Goal: Information Seeking & Learning: Learn about a topic

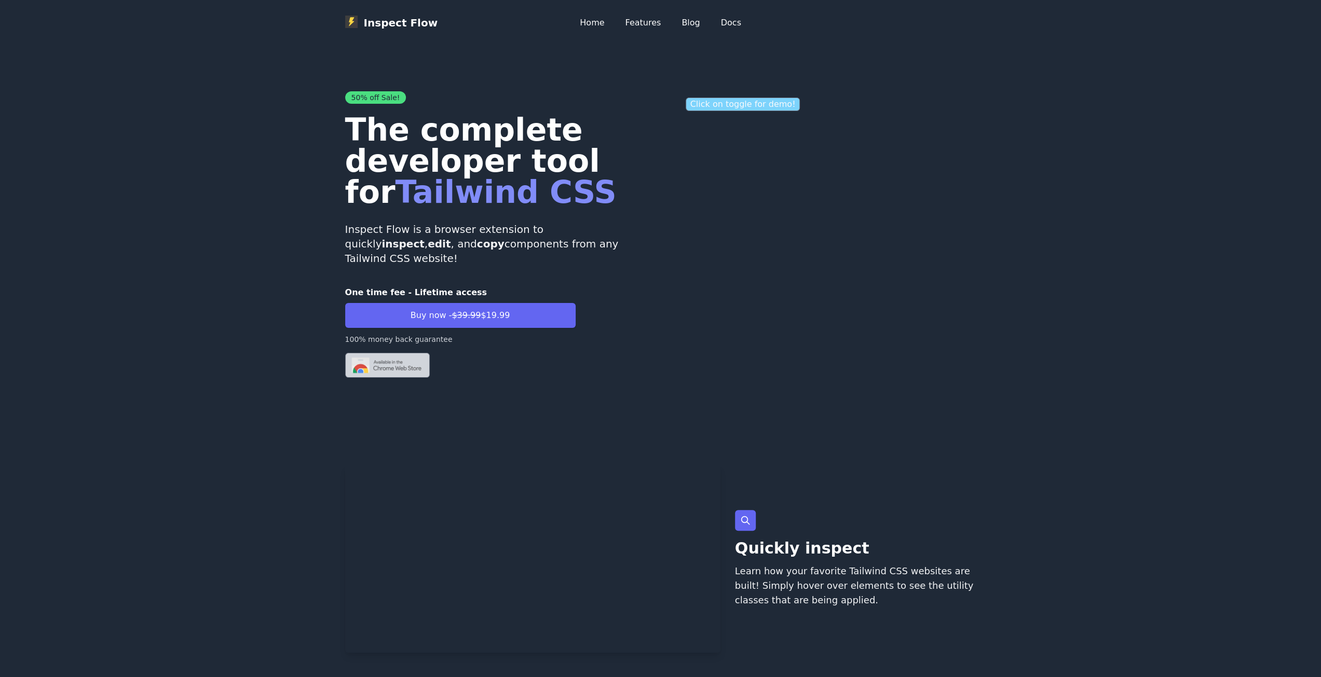
click at [719, 109] on p "Click on toggle for demo!" at bounding box center [742, 104] width 115 height 13
click at [743, 105] on p "Click on toggle for demo!" at bounding box center [742, 104] width 115 height 13
click at [378, 353] on img at bounding box center [387, 365] width 85 height 25
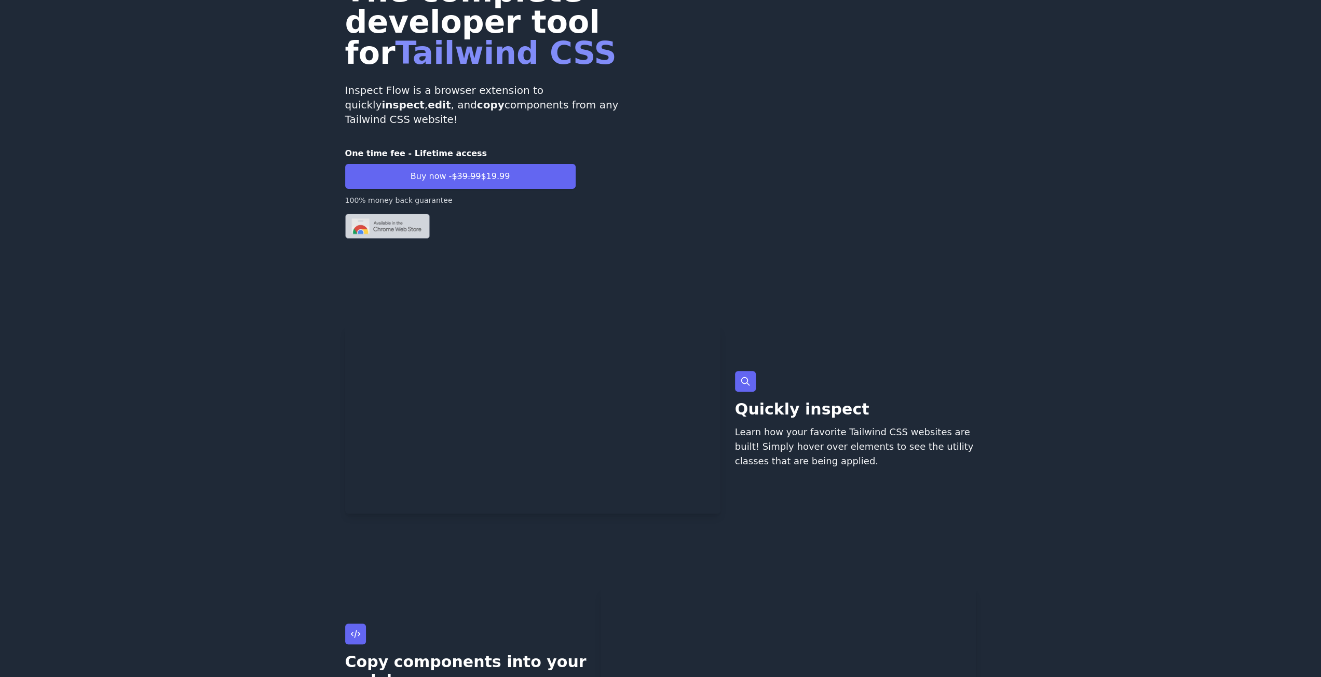
scroll to position [156, 0]
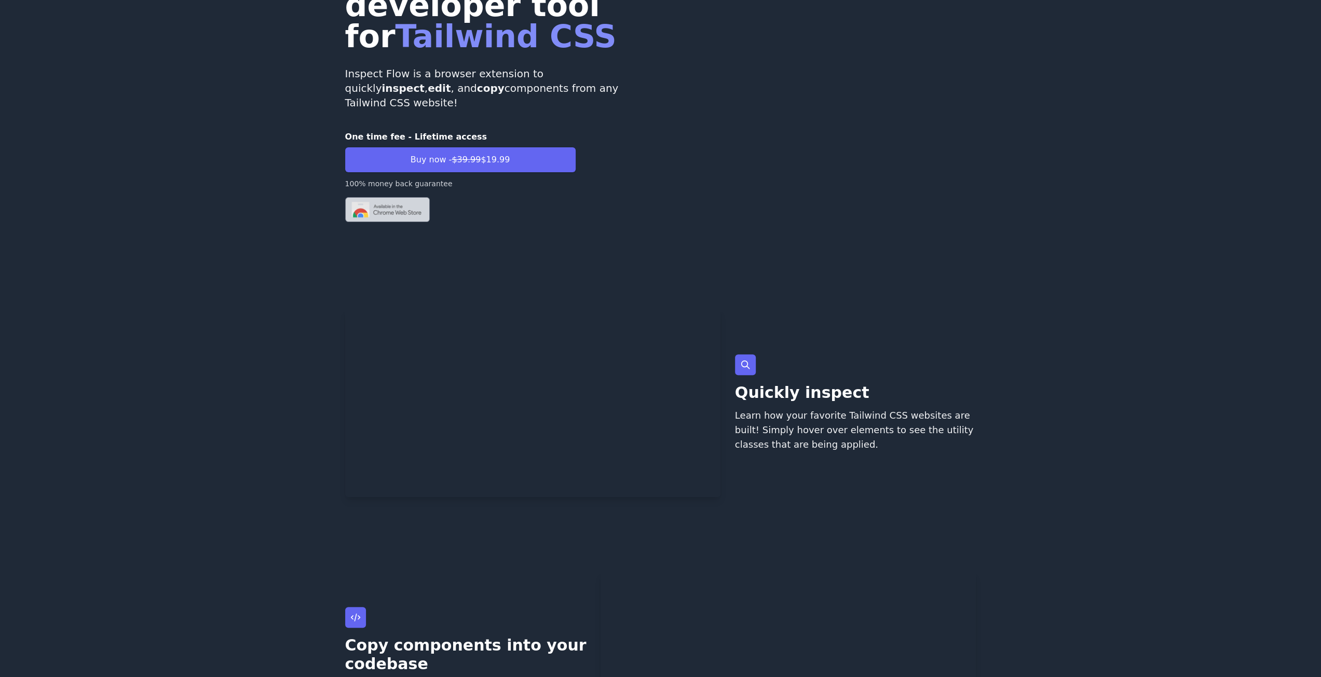
click at [526, 309] on video at bounding box center [532, 403] width 375 height 188
drag, startPoint x: 805, startPoint y: 421, endPoint x: 831, endPoint y: 454, distance: 42.1
click at [830, 452] on p "Learn how your favorite Tailwind CSS websites are built! Simply hover over elem…" at bounding box center [855, 430] width 241 height 44
click at [831, 455] on div "Quickly inspect Learn how your favorite Tailwind CSS websites are built! Simply…" at bounding box center [855, 403] width 241 height 188
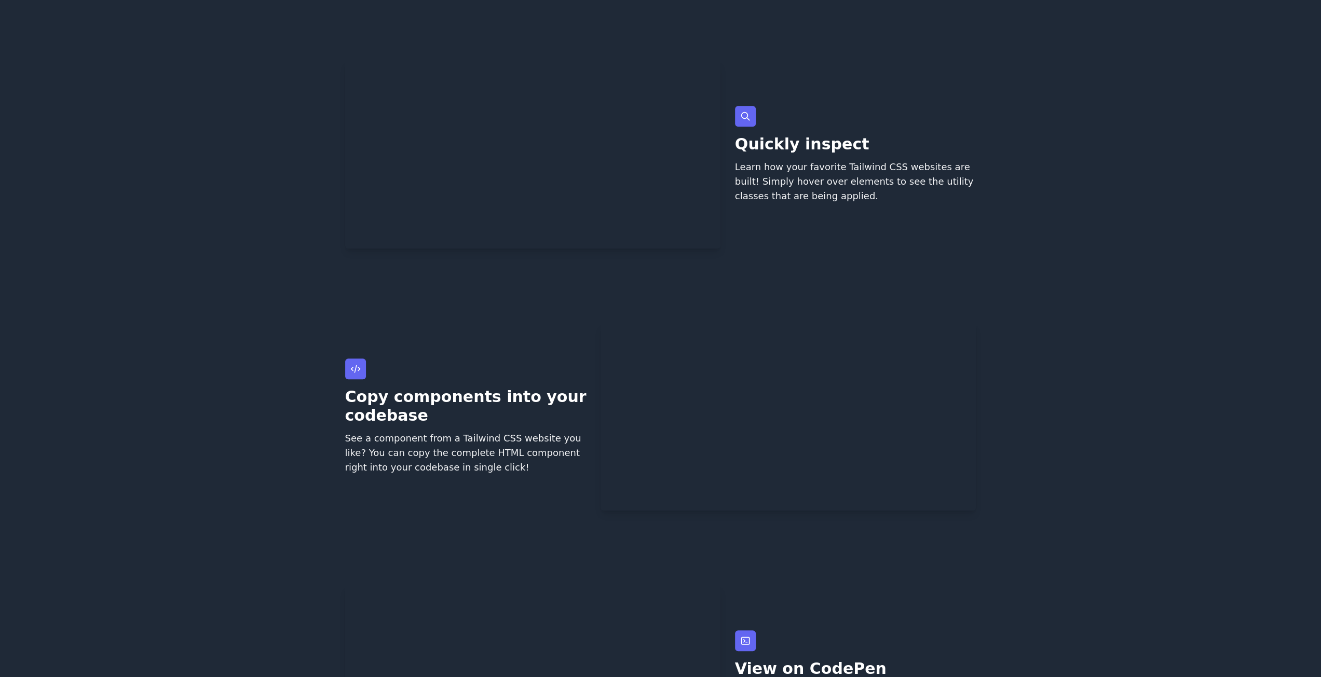
scroll to position [467, 0]
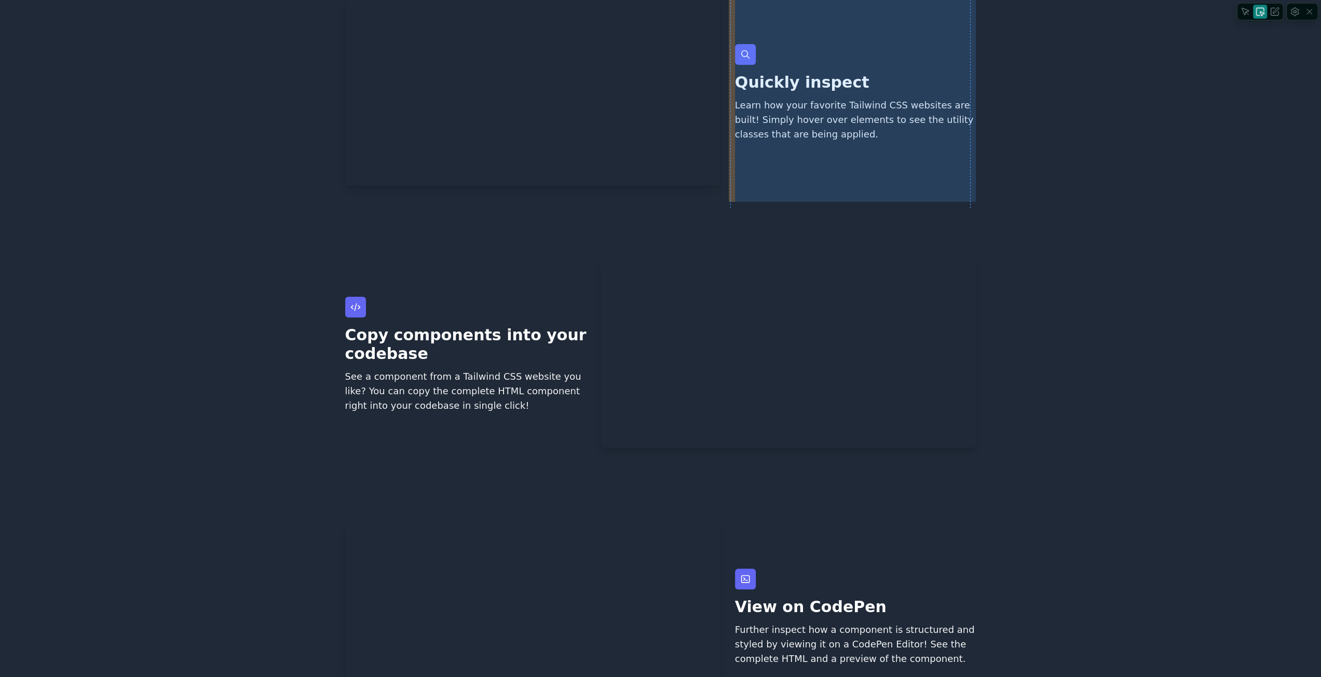
click at [895, 153] on div "Quickly inspect Learn how your favorite Tailwind CSS websites are built! Simply…" at bounding box center [855, 93] width 241 height 186
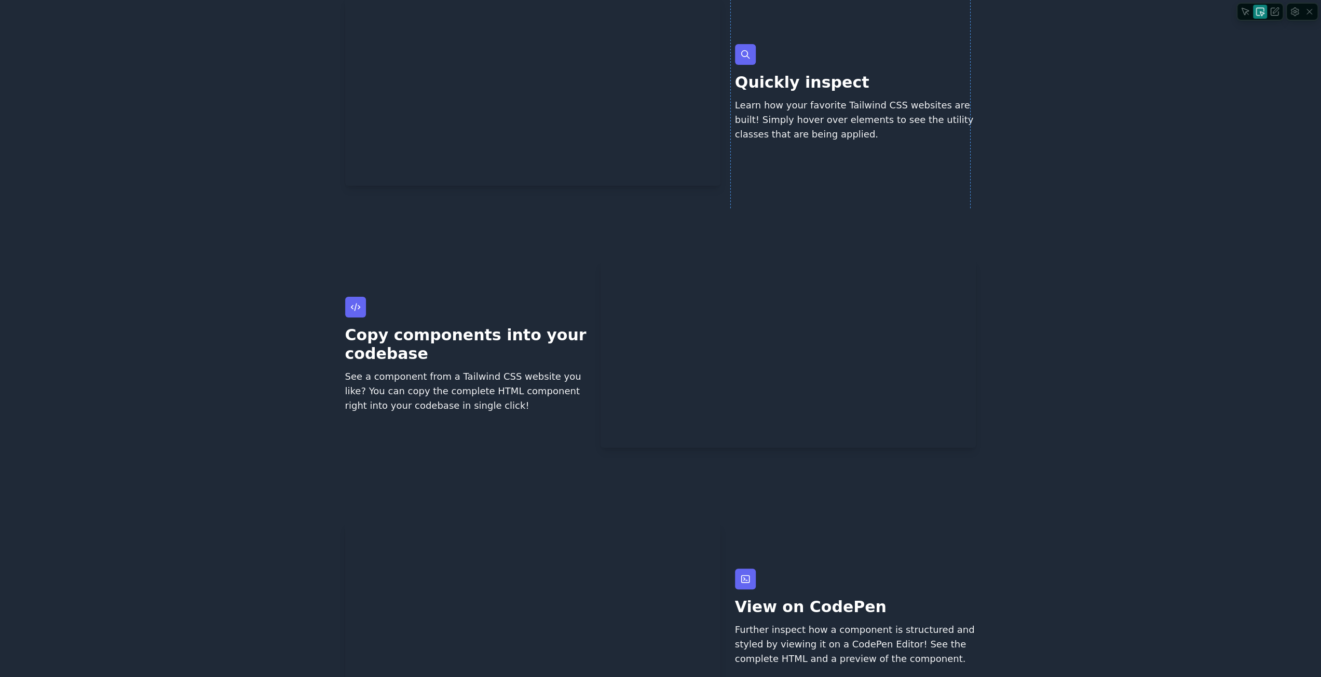
scroll to position [0, 0]
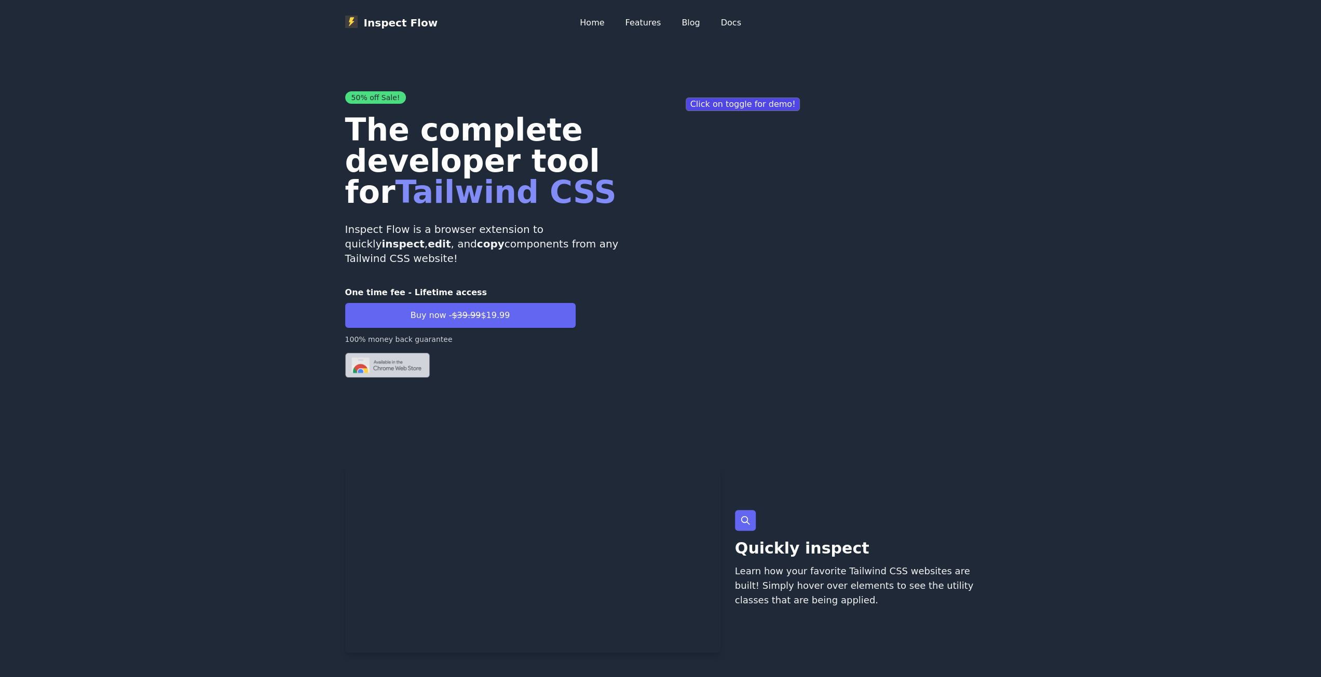
click at [406, 353] on img at bounding box center [387, 365] width 85 height 25
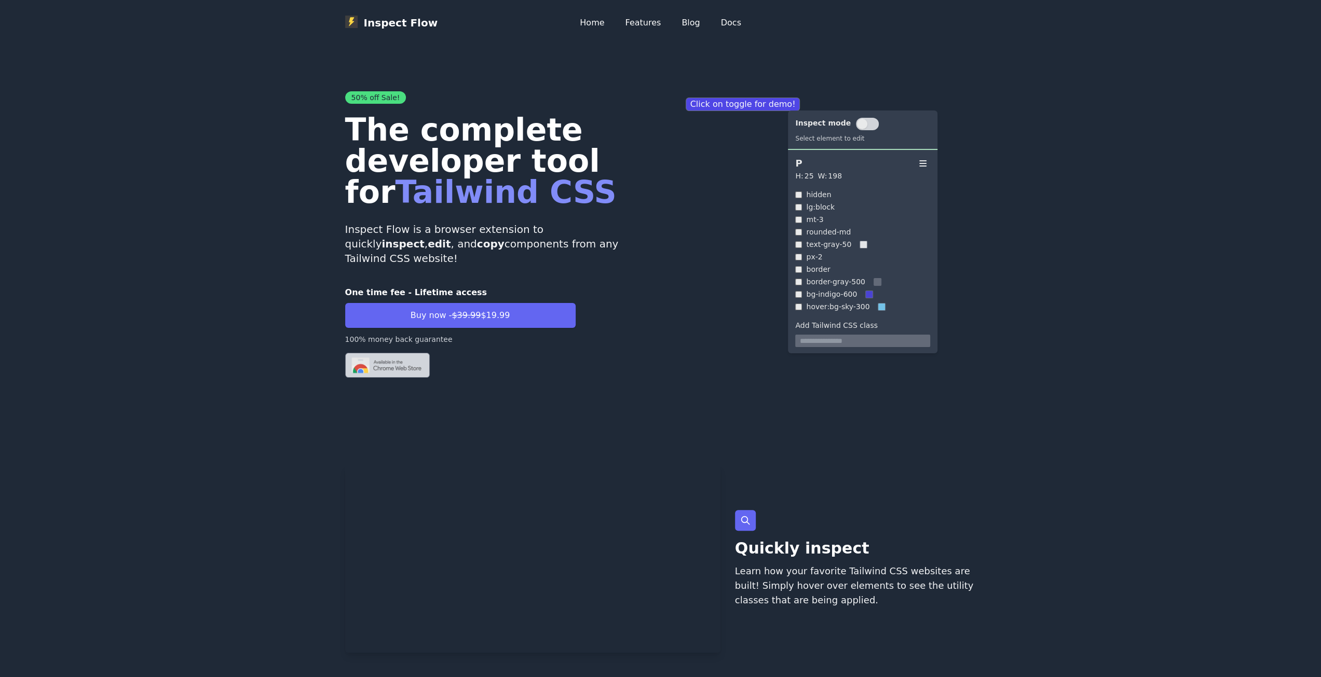
click at [406, 353] on img at bounding box center [387, 365] width 85 height 25
click at [372, 353] on img at bounding box center [387, 365] width 85 height 25
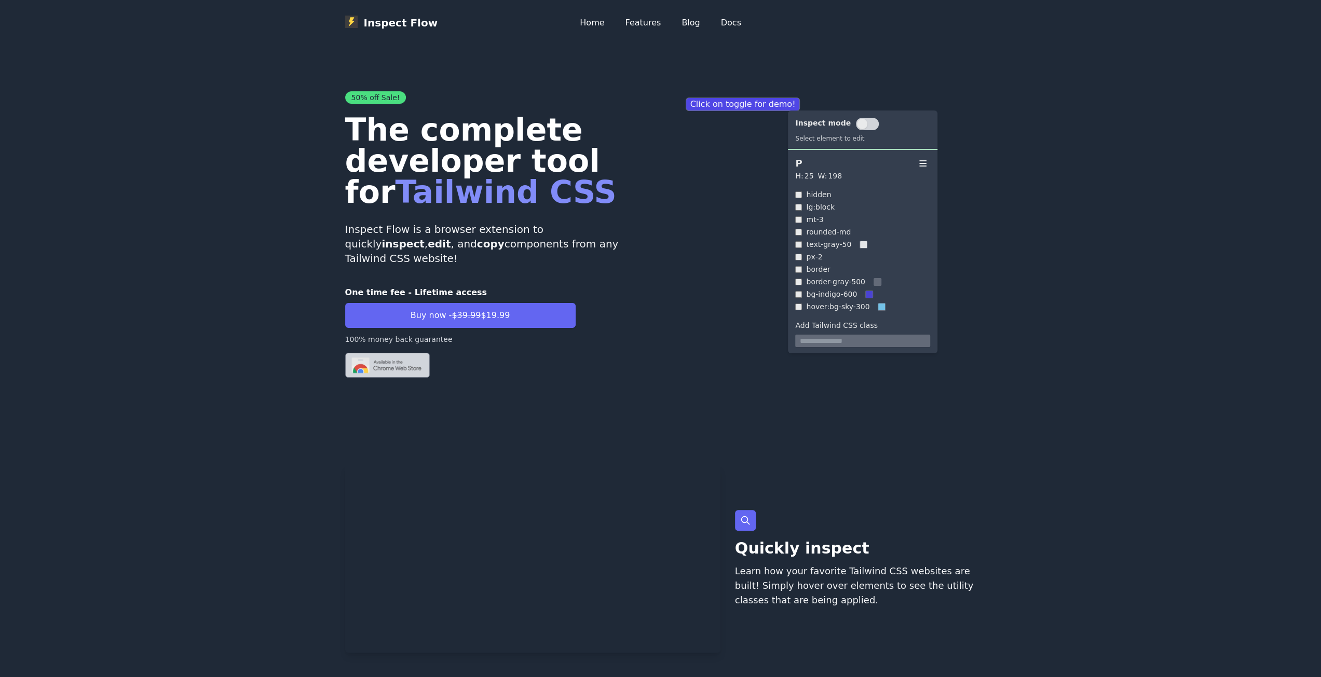
click at [372, 353] on img at bounding box center [387, 365] width 85 height 25
click at [431, 308] on button "Buy now - $39.99 $19.99" at bounding box center [460, 315] width 230 height 25
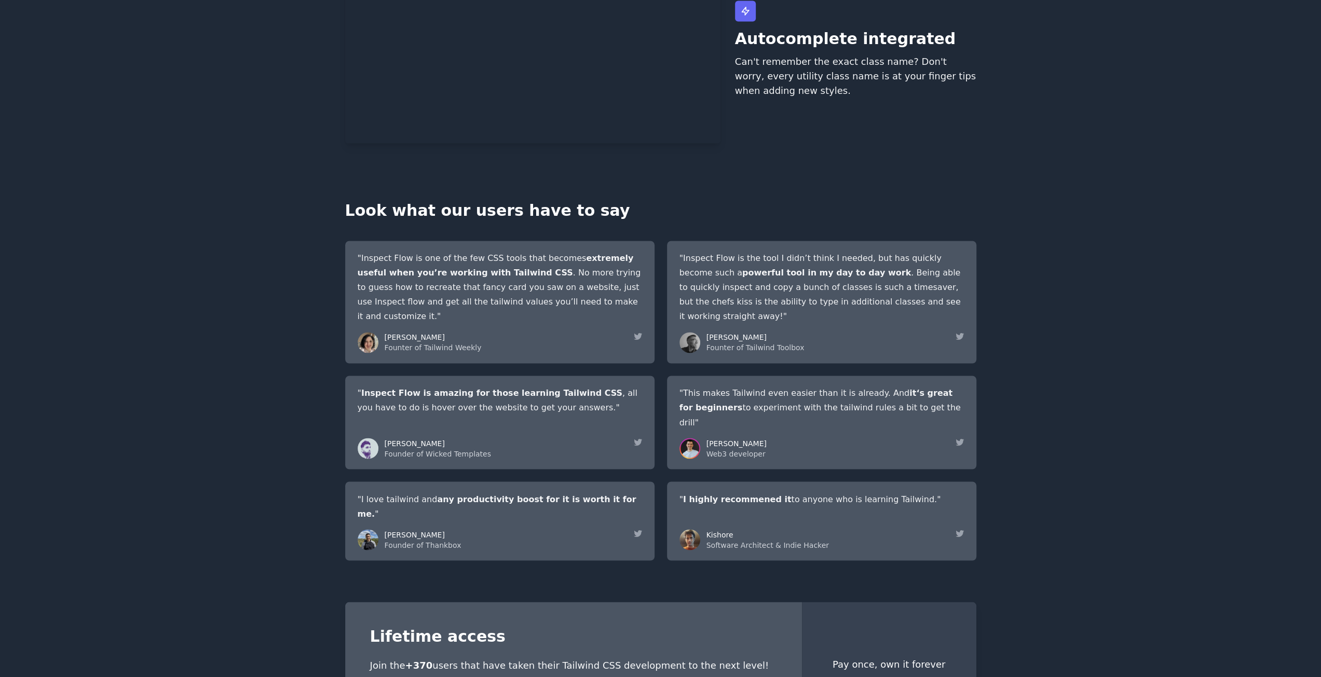
scroll to position [1904, 0]
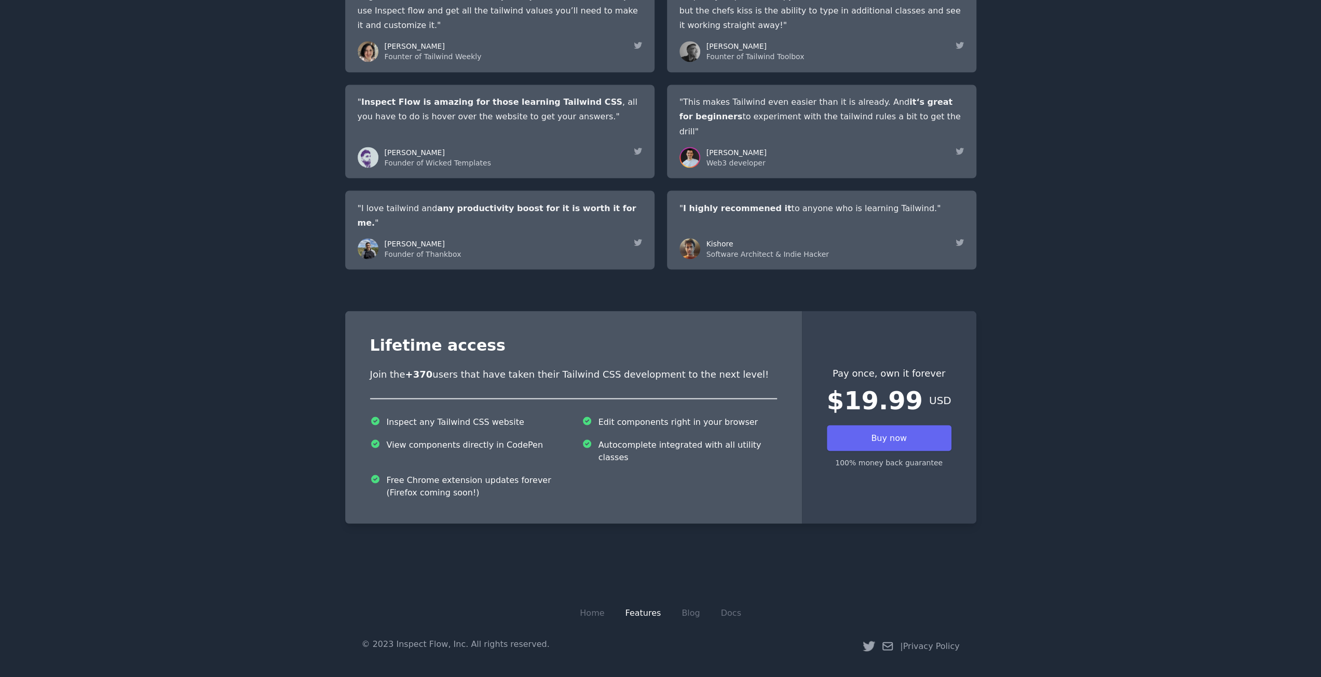
click at [653, 617] on link "Features" at bounding box center [643, 613] width 36 height 10
click at [690, 613] on link "Blog" at bounding box center [690, 613] width 18 height 10
